Goal: Find specific page/section: Locate a particular part of the current website

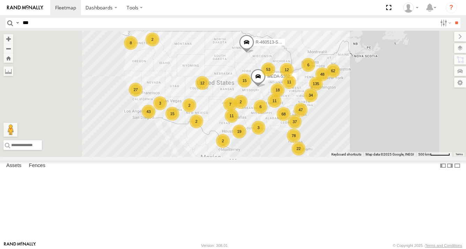
click at [86, 22] on input "***" at bounding box center [228, 23] width 417 height 10
type input "******"
click at [452, 18] on input "**" at bounding box center [456, 23] width 8 height 10
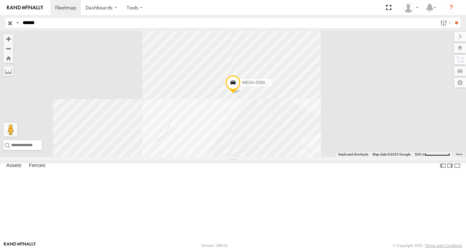
click at [0, 0] on div at bounding box center [0, 0] width 0 height 0
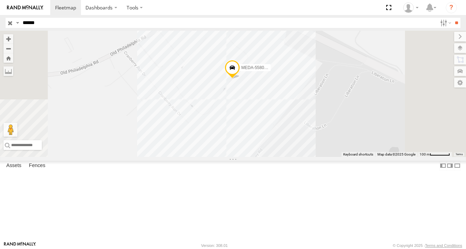
drag, startPoint x: 318, startPoint y: 128, endPoint x: 318, endPoint y: 145, distance: 17.8
click at [318, 145] on div "MEDA-558005-Swing" at bounding box center [233, 94] width 466 height 126
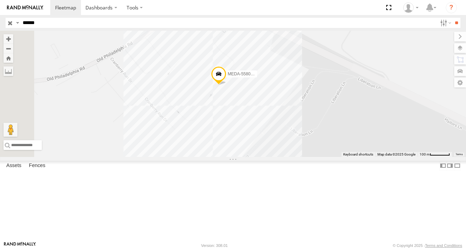
drag, startPoint x: 280, startPoint y: 138, endPoint x: 322, endPoint y: 136, distance: 41.2
click at [322, 136] on div "MEDA-558005-Swing" at bounding box center [233, 94] width 466 height 126
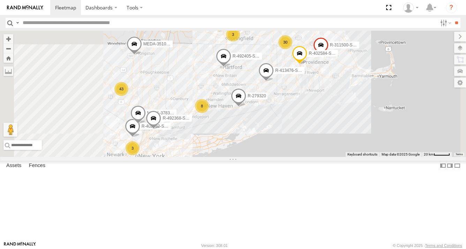
drag, startPoint x: 254, startPoint y: 189, endPoint x: 286, endPoint y: 116, distance: 80.3
click at [286, 116] on div "R-460513-Swing 3 43 30 3 R-311500-Swing 8 R-413477-Swing R-413476-Swing R-53988…" at bounding box center [233, 94] width 466 height 126
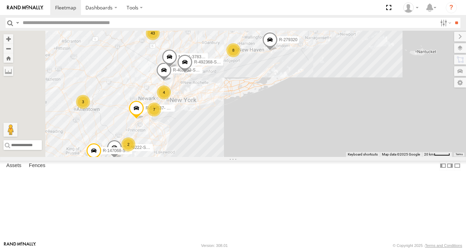
drag, startPoint x: 253, startPoint y: 162, endPoint x: 307, endPoint y: 122, distance: 67.0
click at [301, 125] on div "R-460513-Swing 4 43 30 3 R-311500-Swing 8 R-413477-Swing R-413476-Swing R-53988…" at bounding box center [233, 94] width 466 height 126
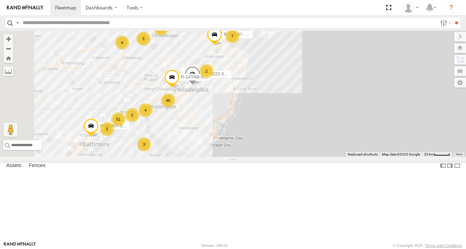
drag, startPoint x: 265, startPoint y: 166, endPoint x: 271, endPoint y: 148, distance: 19.2
click at [276, 148] on div "R-460513-Swing 4 43 30 3 R-311500-Swing 8 R-413477-Swing R-413476-Swing R-53988…" at bounding box center [233, 94] width 466 height 126
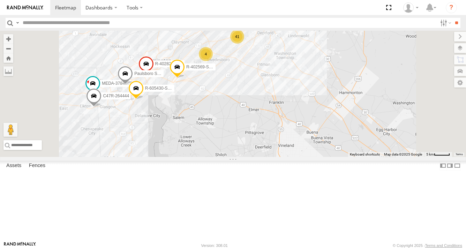
drag, startPoint x: 250, startPoint y: 149, endPoint x: 268, endPoint y: 156, distance: 19.4
click at [268, 156] on div "R-460513-Swing R-311500-Swing R-413477-Swing R-413476-Swing R-539888-Swing MEDA…" at bounding box center [233, 94] width 466 height 126
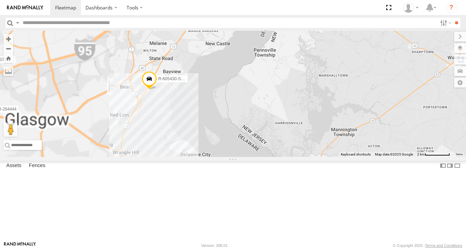
drag, startPoint x: 239, startPoint y: 148, endPoint x: 289, endPoint y: 161, distance: 51.9
click at [289, 157] on div "R-460513-Swing R-311500-Swing R-413477-Swing R-413476-Swing R-539888-Swing MEDA…" at bounding box center [233, 94] width 466 height 126
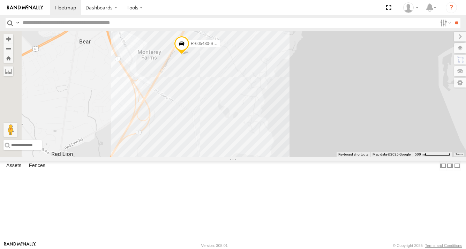
drag, startPoint x: 257, startPoint y: 147, endPoint x: 316, endPoint y: 191, distance: 74.0
click at [316, 157] on div "R-460513-Swing R-311500-Swing R-413477-Swing R-413476-Swing R-539888-Swing MEDA…" at bounding box center [233, 94] width 466 height 126
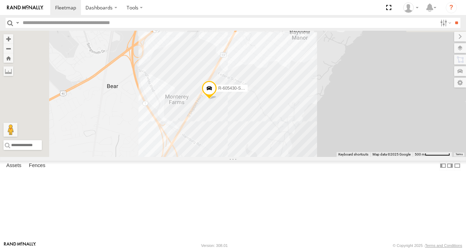
drag, startPoint x: 306, startPoint y: 161, endPoint x: 322, endPoint y: 197, distance: 39.8
click at [322, 157] on div "R-460513-Swing R-311500-Swing R-413477-Swing R-413476-Swing R-539888-Swing MEDA…" at bounding box center [233, 94] width 466 height 126
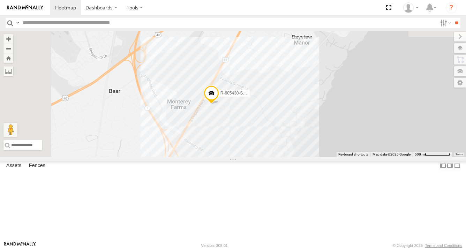
click at [300, 157] on div "R-460513-Swing R-311500-Swing R-413477-Swing R-413476-Swing R-539888-Swing MEDA…" at bounding box center [233, 94] width 466 height 126
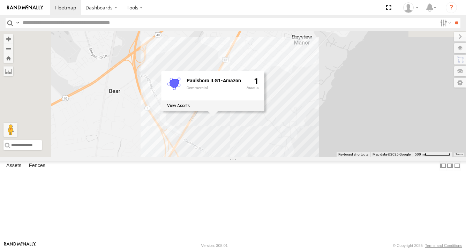
click at [368, 157] on div "R-460513-Swing R-311500-Swing R-413477-Swing R-413476-Swing R-539888-Swing MEDA…" at bounding box center [233, 94] width 466 height 126
